Goal: Task Accomplishment & Management: Use online tool/utility

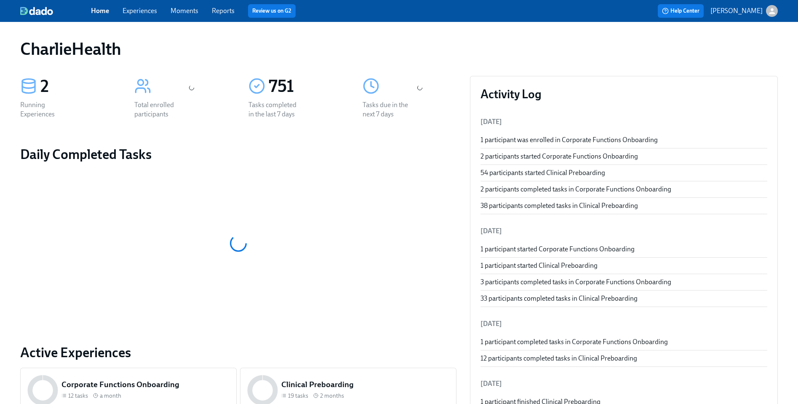
click at [148, 17] on div "Home Experiences Moments Reports Review us on G2" at bounding box center [263, 10] width 344 height 13
click at [142, 13] on link "Experiences" at bounding box center [140, 11] width 35 height 8
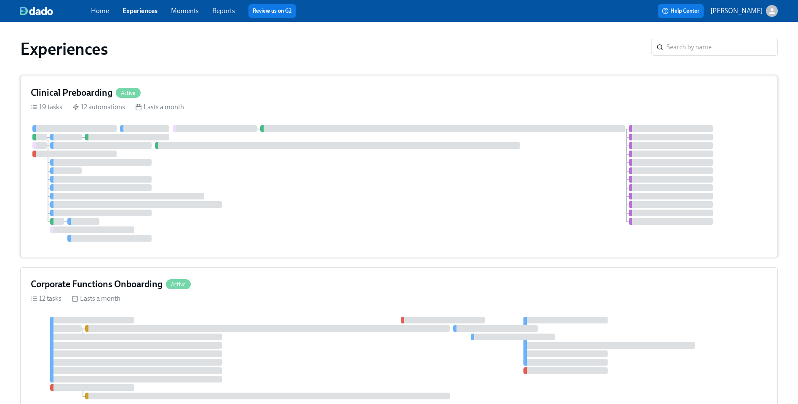
click at [233, 110] on div "19 tasks 12 automations Lasts a month" at bounding box center [399, 106] width 737 height 9
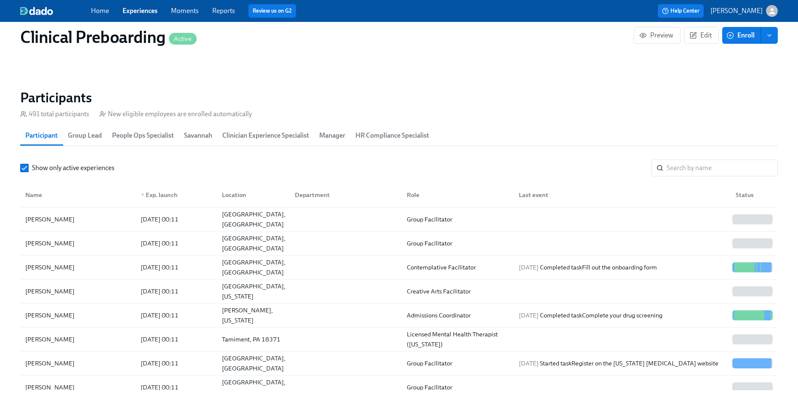
scroll to position [373, 0]
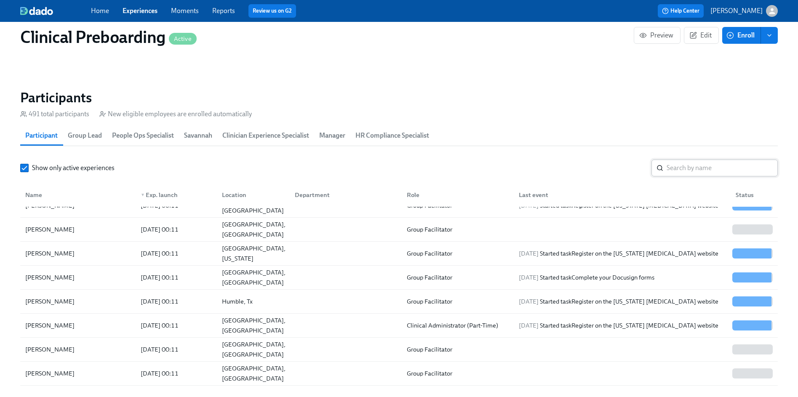
click at [692, 171] on input "search" at bounding box center [722, 168] width 111 height 17
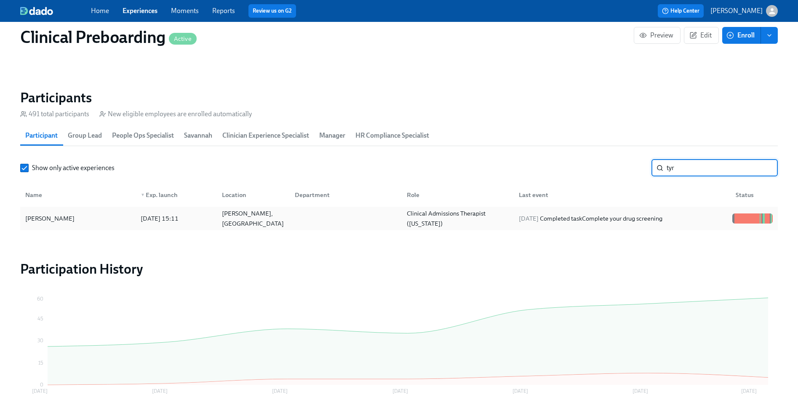
click at [723, 211] on div "2025/09/30 Completed task Complete your drug screening" at bounding box center [620, 218] width 217 height 17
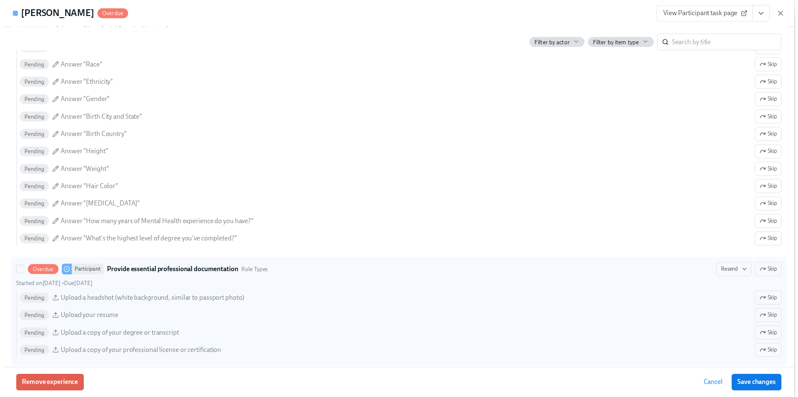
scroll to position [806, 0]
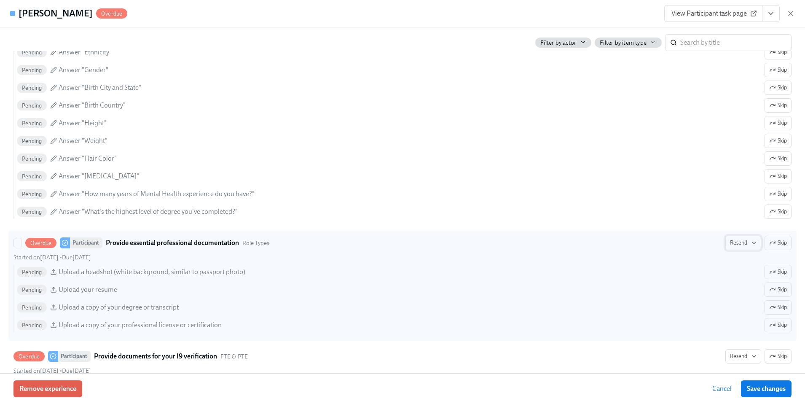
click at [730, 241] on span "Resend" at bounding box center [743, 242] width 27 height 8
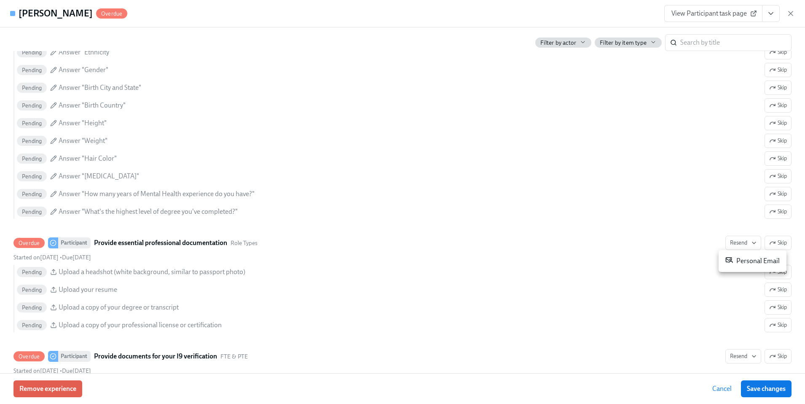
click at [733, 253] on li "Personal Email" at bounding box center [752, 260] width 68 height 15
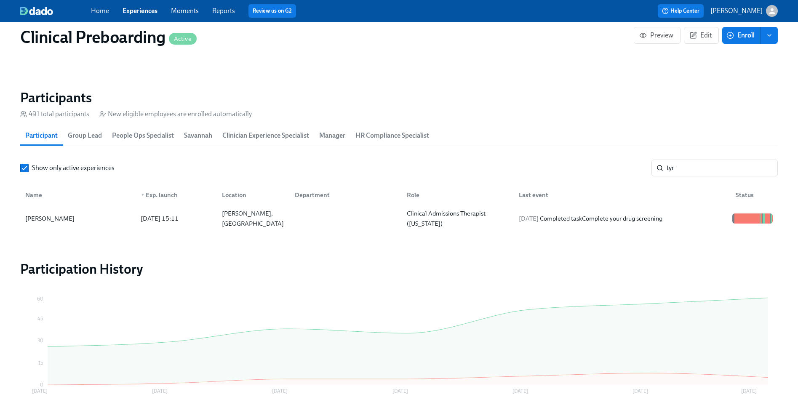
scroll to position [0, 10278]
click at [690, 165] on input "tyr" at bounding box center [722, 168] width 111 height 17
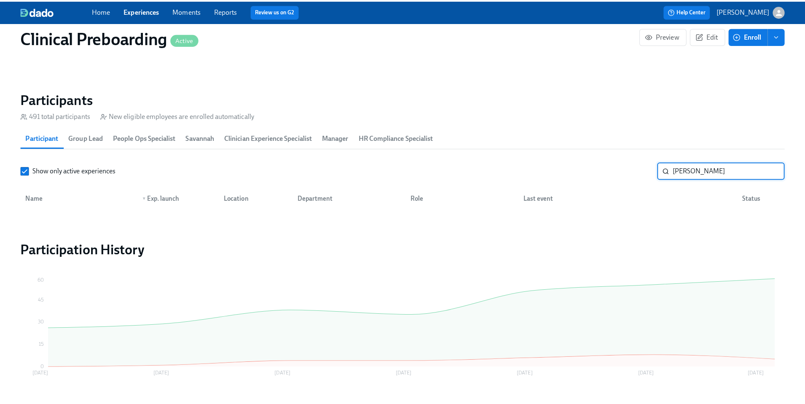
scroll to position [888, 0]
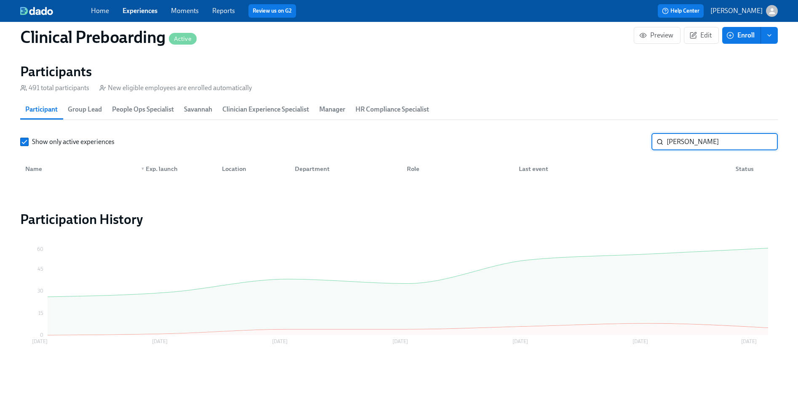
click at [712, 140] on input "justic erikson" at bounding box center [722, 142] width 111 height 17
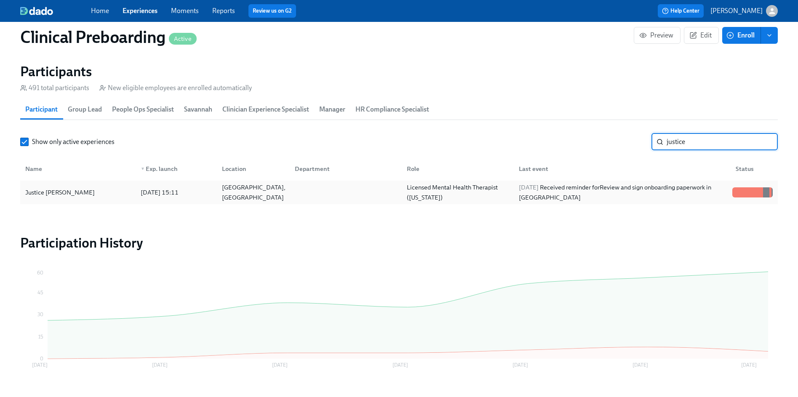
type input "justice"
click at [745, 190] on div at bounding box center [745, 192] width 1 height 10
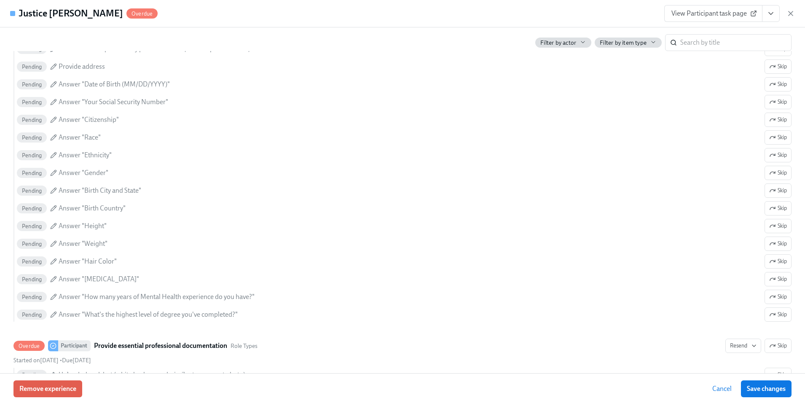
scroll to position [890, 0]
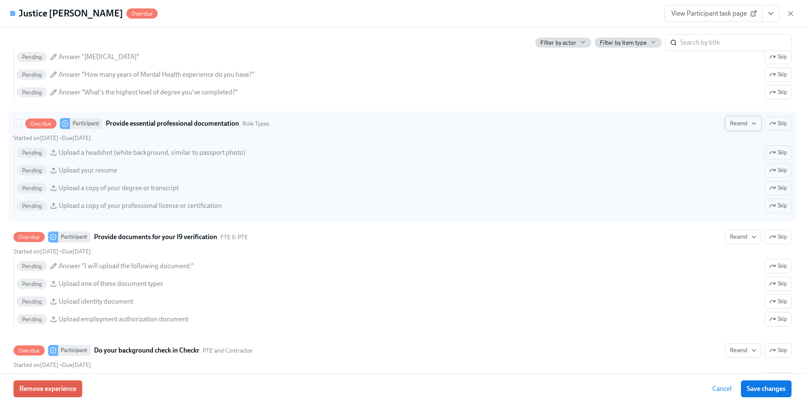
click at [733, 117] on button "Resend" at bounding box center [743, 123] width 36 height 14
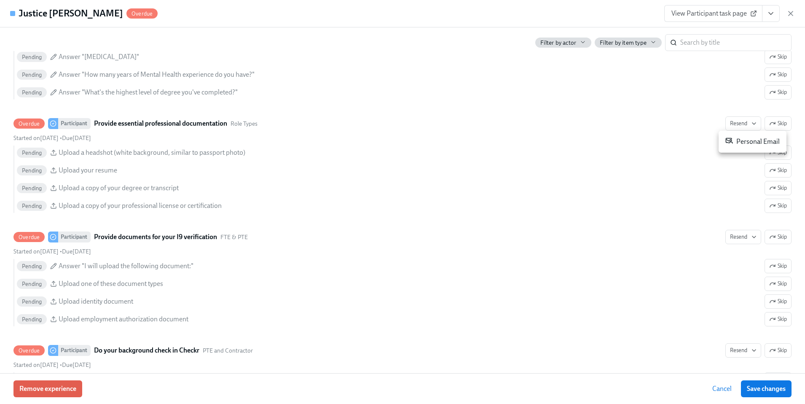
click at [735, 146] on div "Personal Email" at bounding box center [752, 141] width 54 height 10
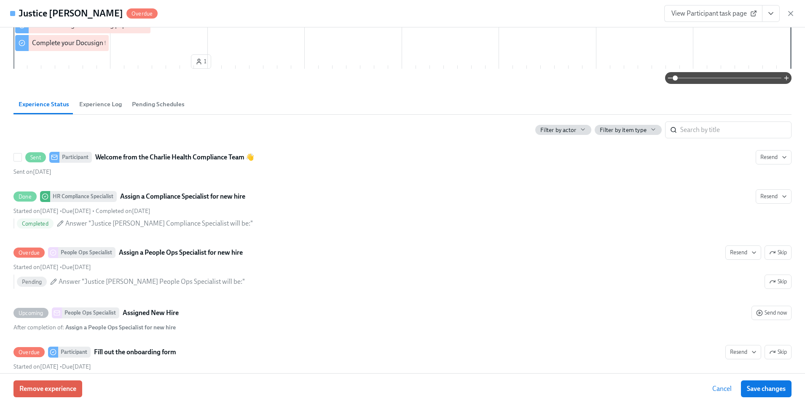
scroll to position [0, 0]
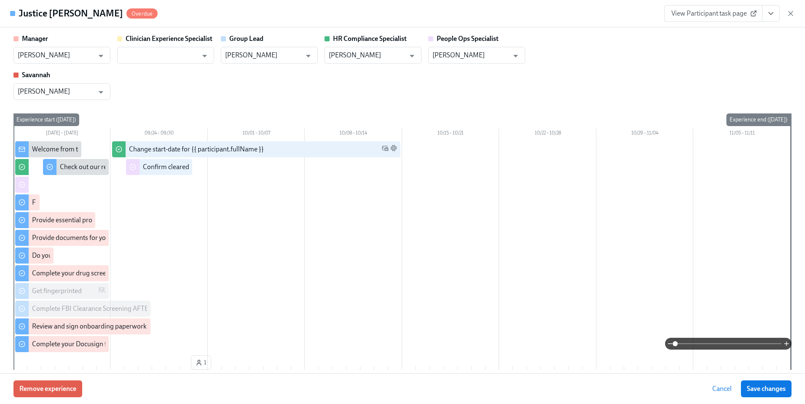
click at [693, 16] on span "View Participant task page" at bounding box center [713, 13] width 84 height 8
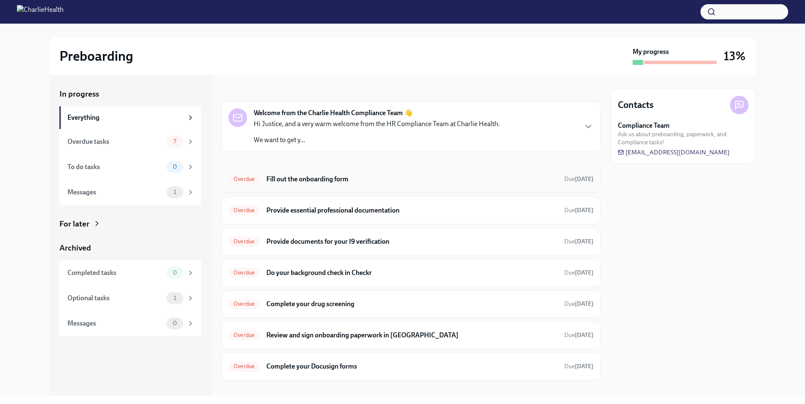
scroll to position [17, 0]
